Goal: Task Accomplishment & Management: Use online tool/utility

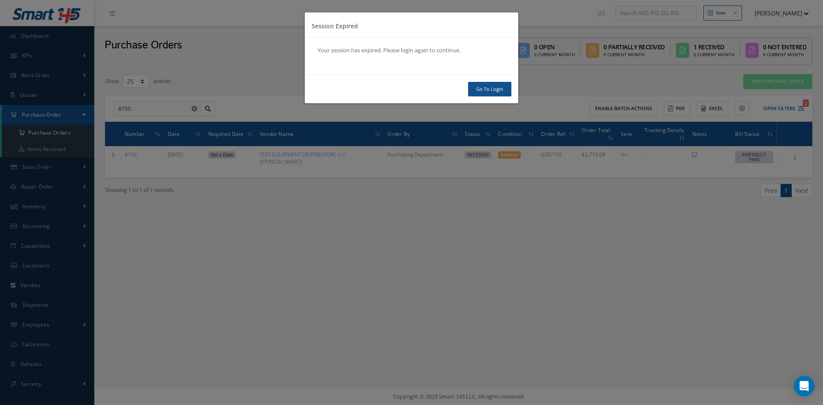
select select "25"
click at [491, 87] on link "Go To Login" at bounding box center [489, 89] width 43 height 15
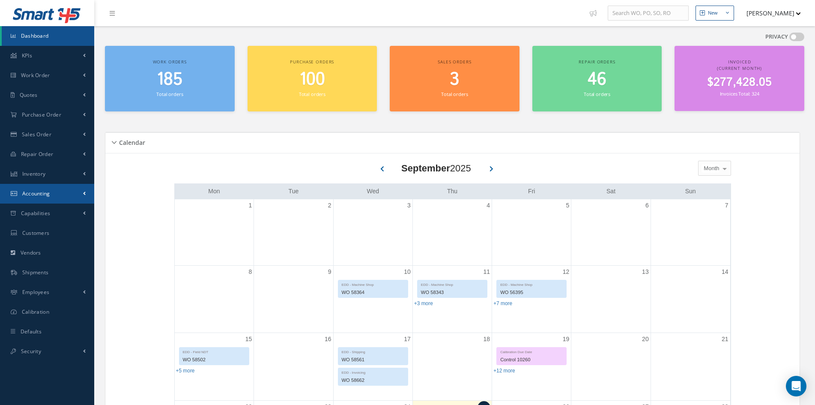
click at [23, 196] on span "Accounting" at bounding box center [36, 193] width 28 height 7
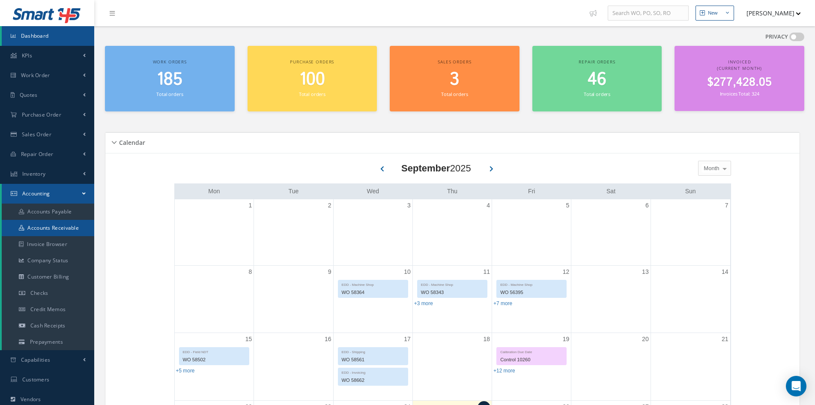
click at [28, 227] on link "Accounts Receivable" at bounding box center [48, 228] width 93 height 16
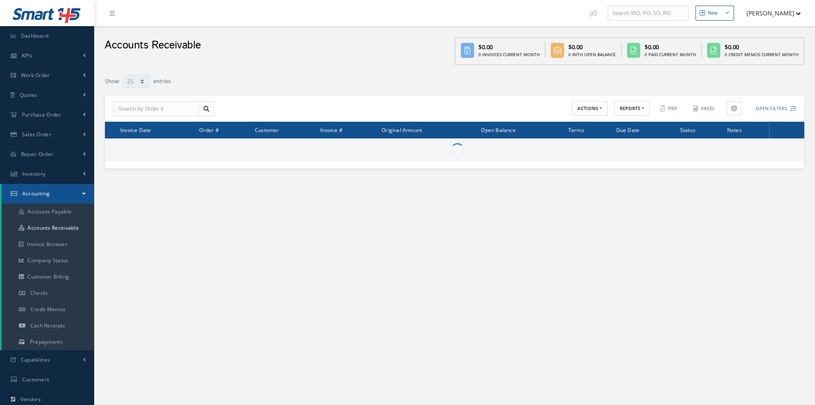
select select "25"
click at [631, 104] on button "REPORTS" at bounding box center [632, 108] width 36 height 15
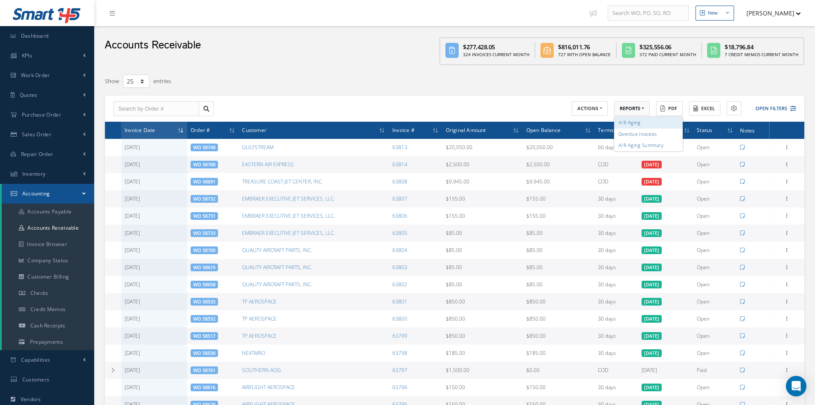
click at [632, 118] on link "A/R Aging" at bounding box center [648, 123] width 69 height 12
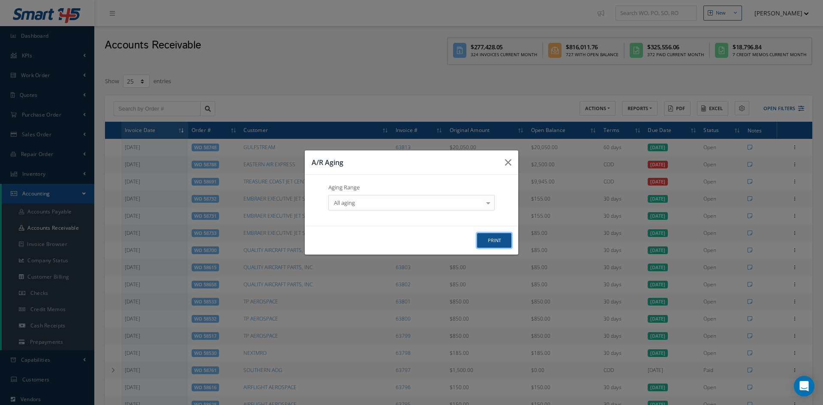
click at [494, 244] on button "print" at bounding box center [494, 240] width 34 height 15
